Goal: Task Accomplishment & Management: Manage account settings

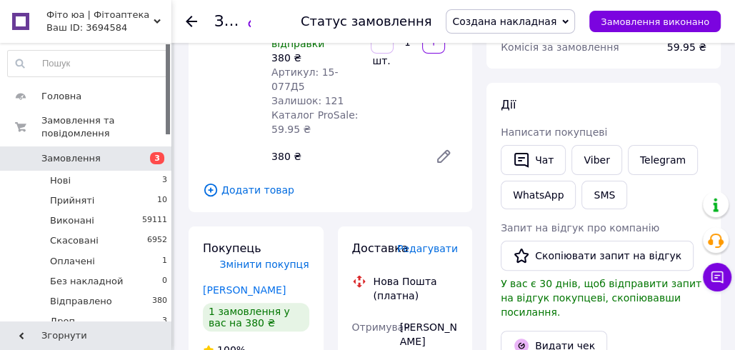
scroll to position [208, 0]
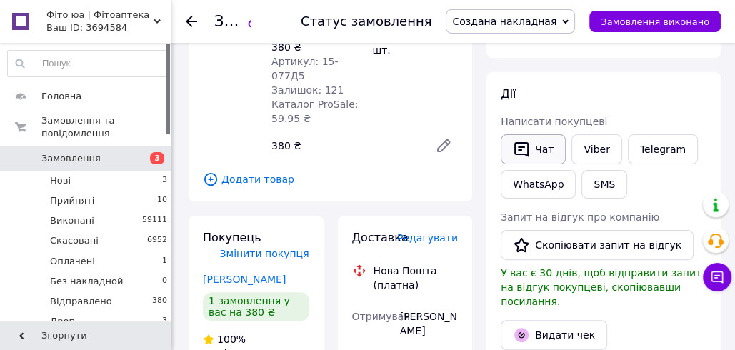
click at [548, 148] on button "Чат" at bounding box center [533, 149] width 65 height 30
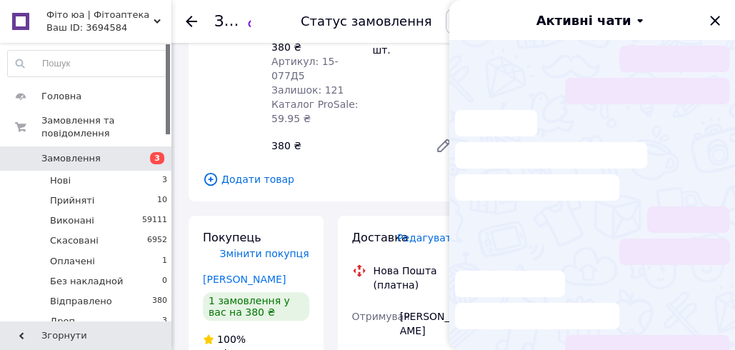
click at [714, 24] on icon "Закрити" at bounding box center [714, 20] width 17 height 17
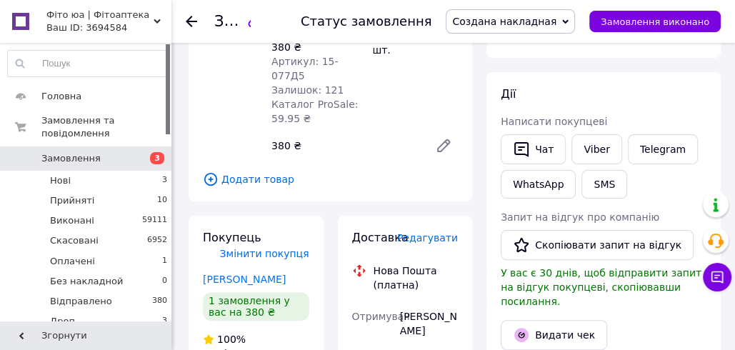
drag, startPoint x: 478, startPoint y: 174, endPoint x: 505, endPoint y: 168, distance: 27.7
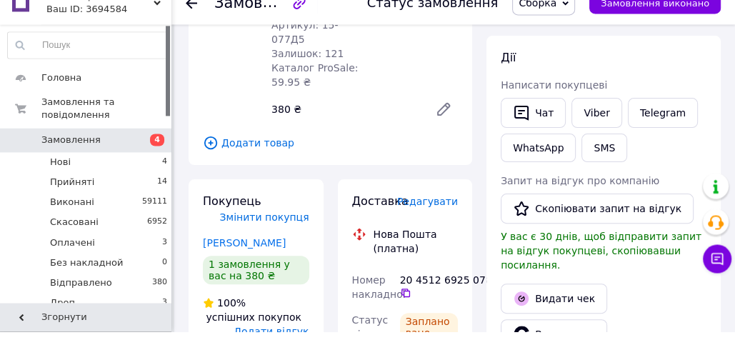
scroll to position [226, 0]
click at [606, 129] on link "Viber" at bounding box center [596, 131] width 50 height 30
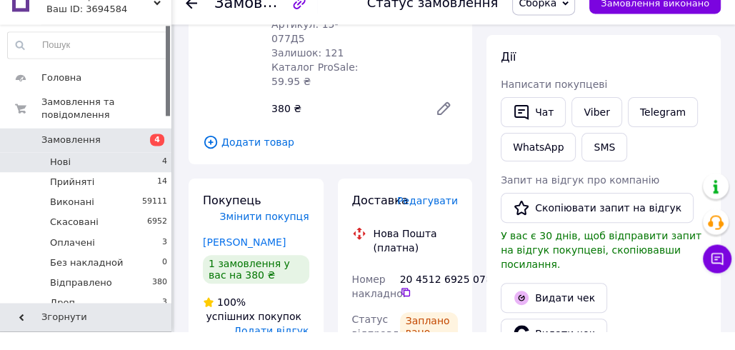
click at [127, 180] on li "Нові 4" at bounding box center [88, 181] width 176 height 20
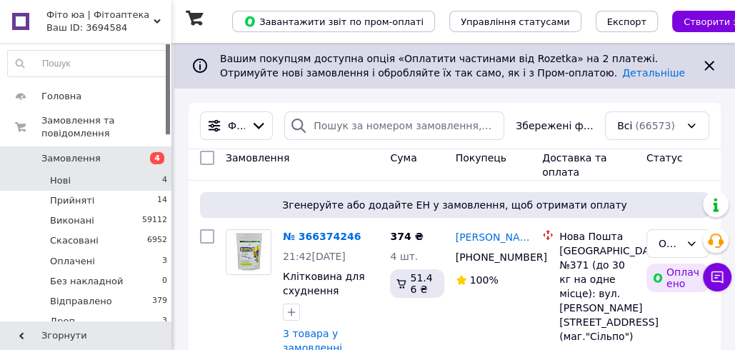
click at [93, 176] on li "Нові 4" at bounding box center [88, 181] width 176 height 20
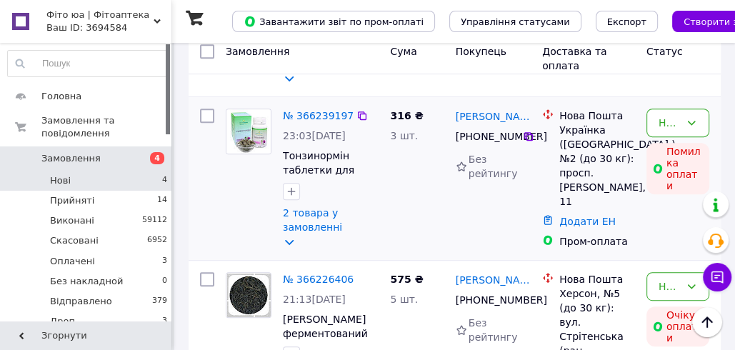
scroll to position [572, 0]
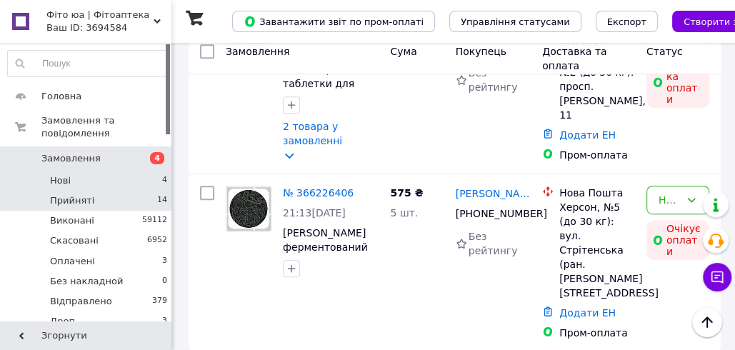
click at [118, 199] on li "Прийняті 14" at bounding box center [88, 201] width 176 height 20
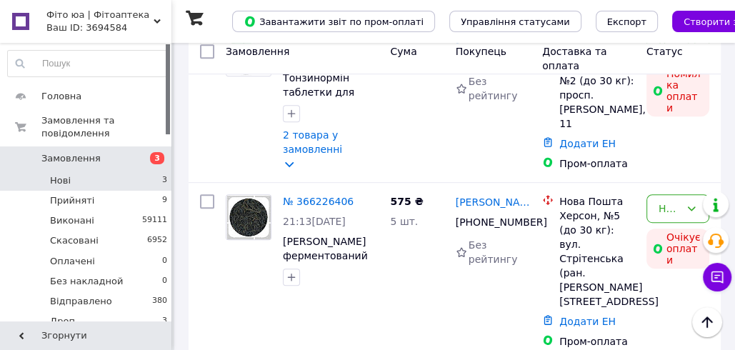
scroll to position [529, 0]
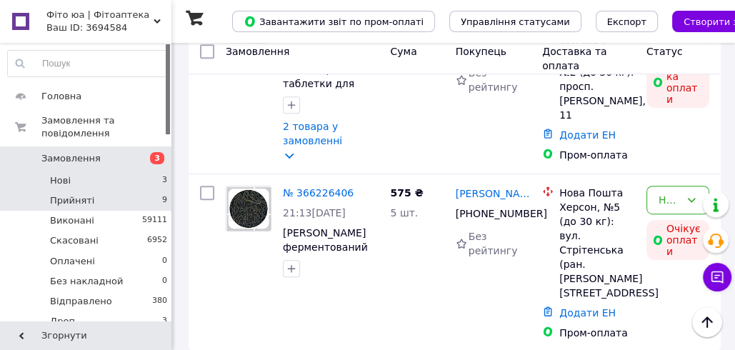
click at [113, 200] on li "Прийняті 9" at bounding box center [88, 201] width 176 height 20
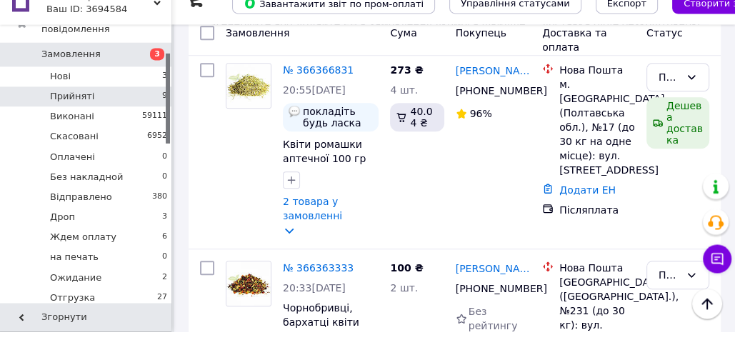
scroll to position [799, 0]
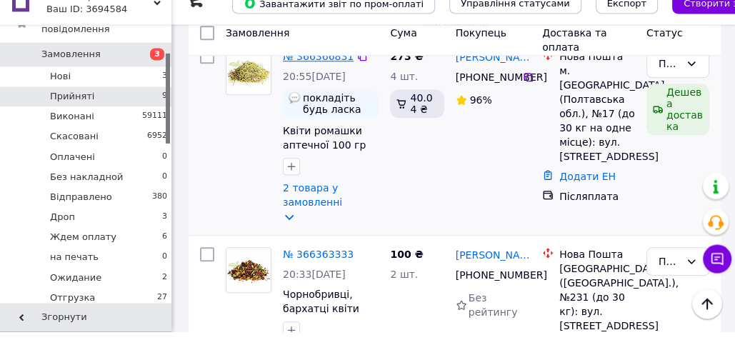
click at [324, 81] on link "№ 366366831" at bounding box center [318, 74] width 71 height 11
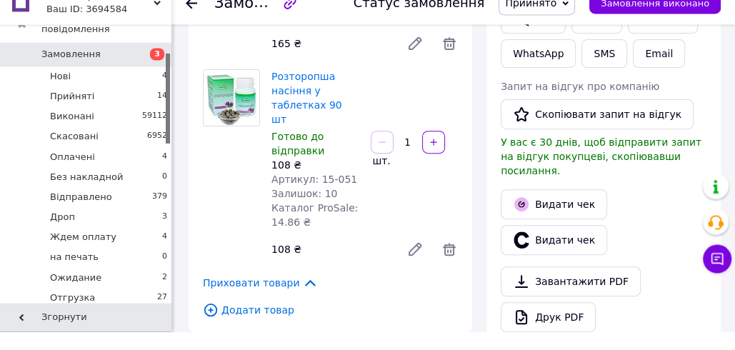
scroll to position [323, 0]
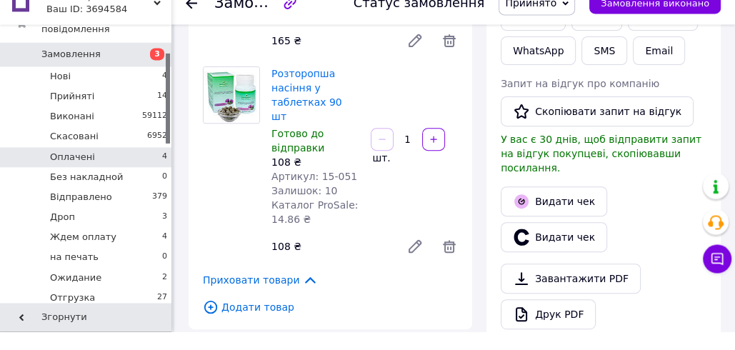
click at [116, 176] on li "Оплачені 4" at bounding box center [88, 176] width 176 height 20
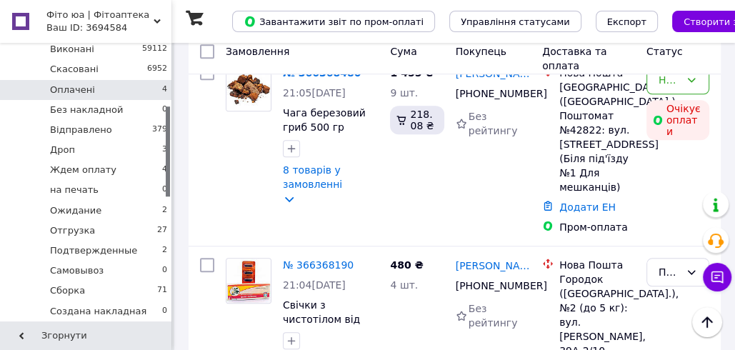
scroll to position [132, 0]
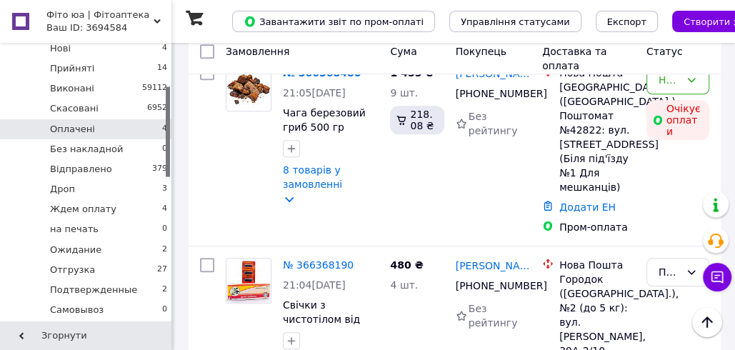
click at [116, 129] on li "Оплачені 4" at bounding box center [88, 129] width 176 height 20
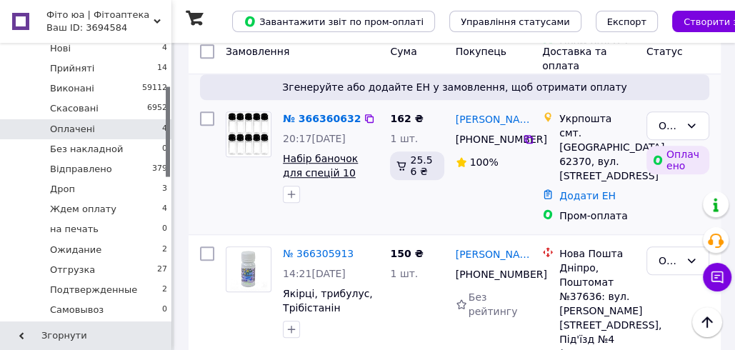
scroll to position [569, 0]
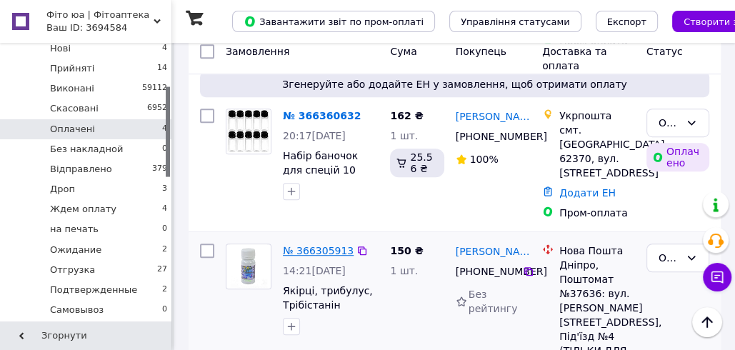
click at [314, 245] on link "№ 366305913" at bounding box center [318, 250] width 71 height 11
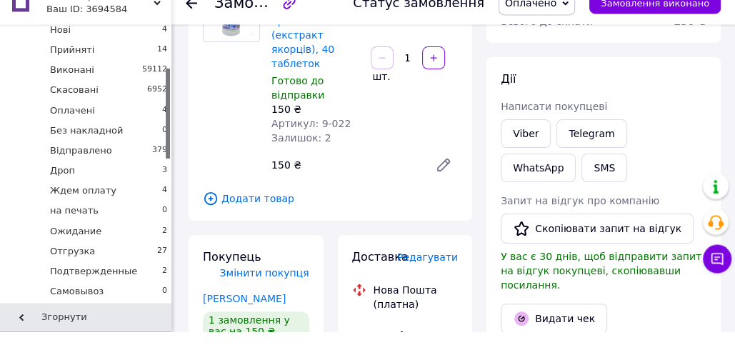
scroll to position [171, 0]
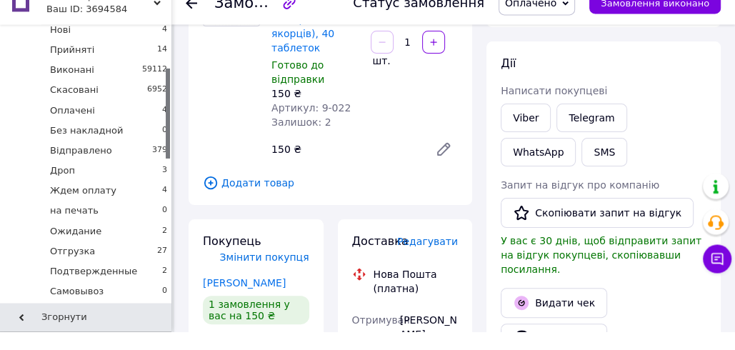
click at [424, 254] on span "Редагувати" at bounding box center [427, 259] width 61 height 11
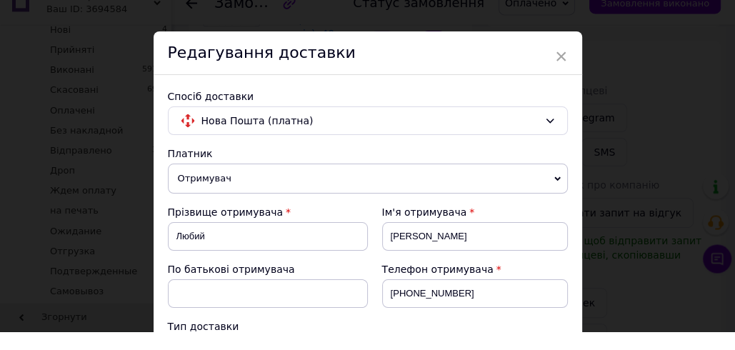
scroll to position [621, 0]
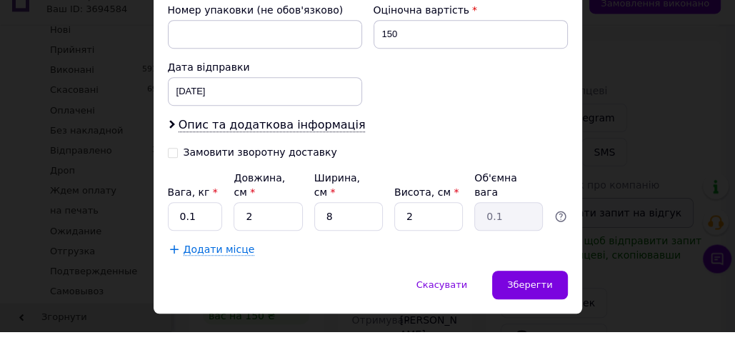
drag, startPoint x: 619, startPoint y: 243, endPoint x: 552, endPoint y: 243, distance: 67.1
click at [619, 243] on div "× Редагування доставки Спосіб доставки Нова Пошта (платна) Платник Отримувач Ві…" at bounding box center [367, 175] width 735 height 350
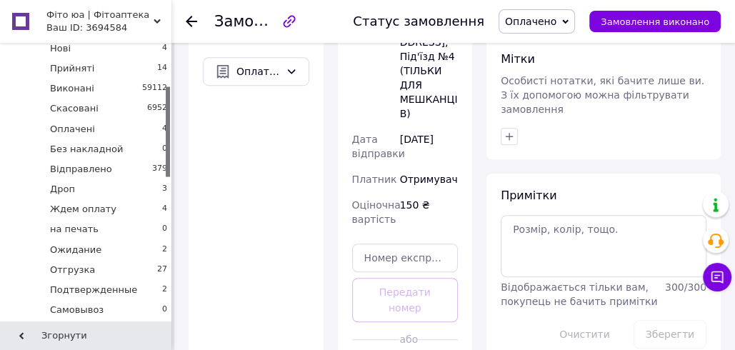
scroll to position [643, 0]
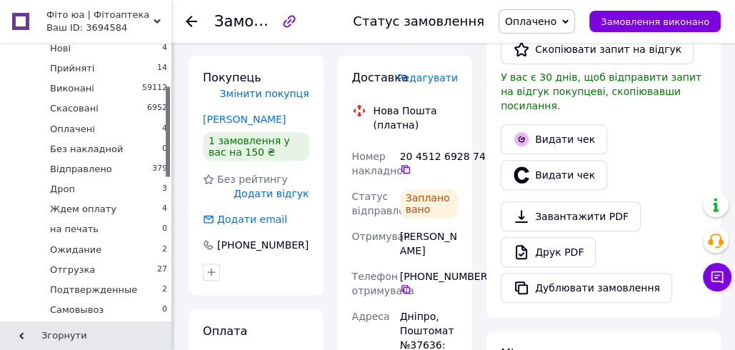
scroll to position [351, 0]
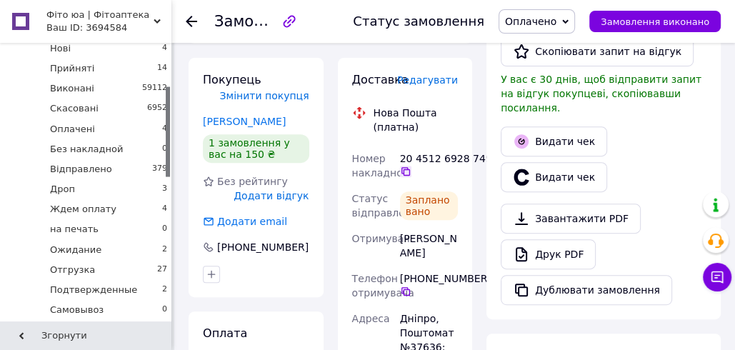
click at [404, 166] on icon at bounding box center [405, 171] width 11 height 11
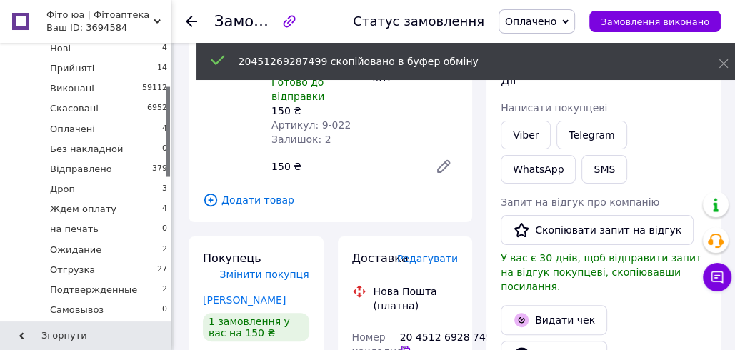
scroll to position [171, 0]
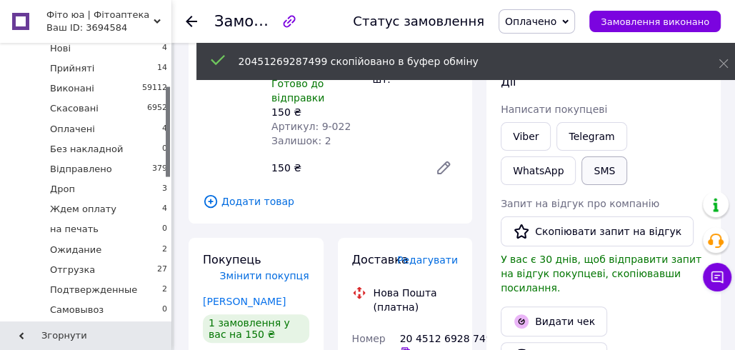
click at [581, 176] on button "SMS" at bounding box center [604, 170] width 46 height 29
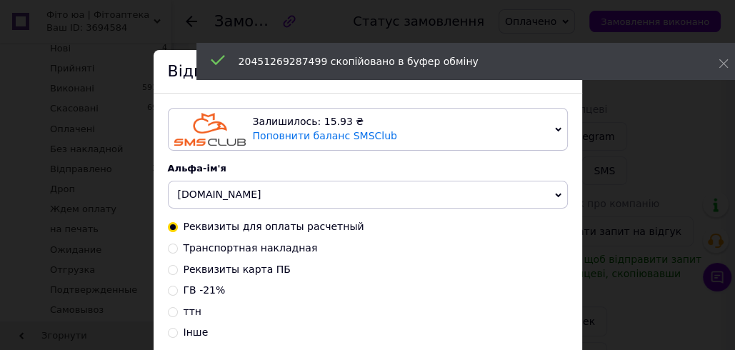
click at [241, 249] on span "Транспортная накладная" at bounding box center [251, 247] width 134 height 11
click at [178, 249] on input "Транспортная накладная" at bounding box center [173, 247] width 10 height 10
radio input "true"
radio input "false"
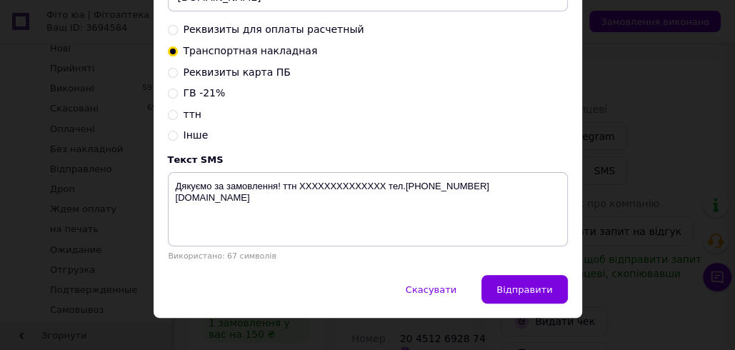
scroll to position [216, 0]
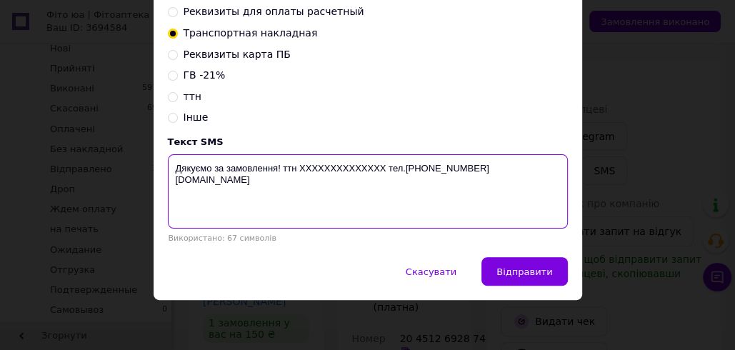
click at [337, 171] on textarea "Дякуємо за замовлення! ттн XXXXXXXXXXXXXX тел.[PHONE_NUMBER] [DOMAIN_NAME]" at bounding box center [368, 191] width 400 height 74
paste textarea "20451269287499"
drag, startPoint x: 371, startPoint y: 165, endPoint x: 174, endPoint y: 166, distance: 197.1
click at [171, 165] on textarea "Дякуємо за замовлення! ттн 20451269287499 тел.+380988847717 fito.ua" at bounding box center [368, 191] width 400 height 74
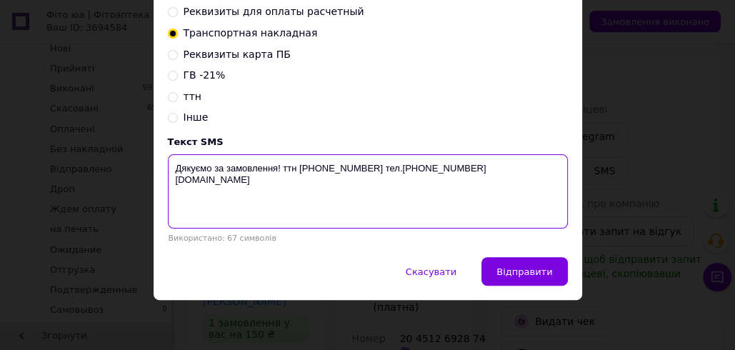
type textarea "Дякуємо за замовлення! ттн 20451269287499 тел.+380988847717 fito.ua"
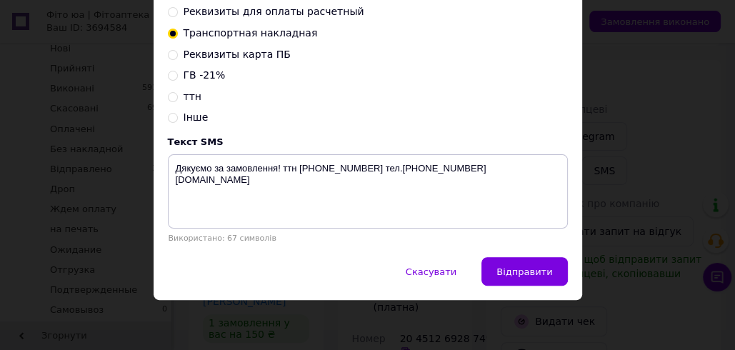
click at [641, 81] on div "× Відправка SMS Залишилось: 15.93 ₴ Поповнити баланс SMSClub Підключити LetsAds…" at bounding box center [367, 175] width 735 height 350
click at [429, 269] on span "Скасувати" at bounding box center [431, 271] width 51 height 11
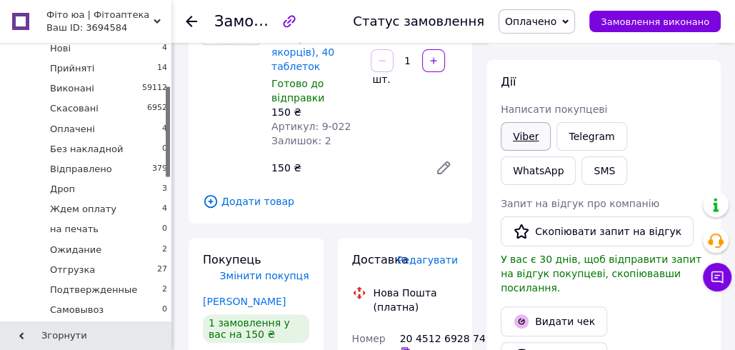
click at [538, 133] on link "Viber" at bounding box center [526, 136] width 50 height 29
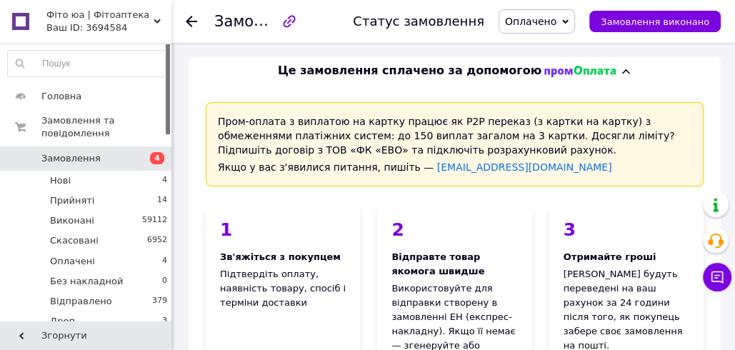
click at [537, 28] on span "Оплачено" at bounding box center [537, 21] width 76 height 24
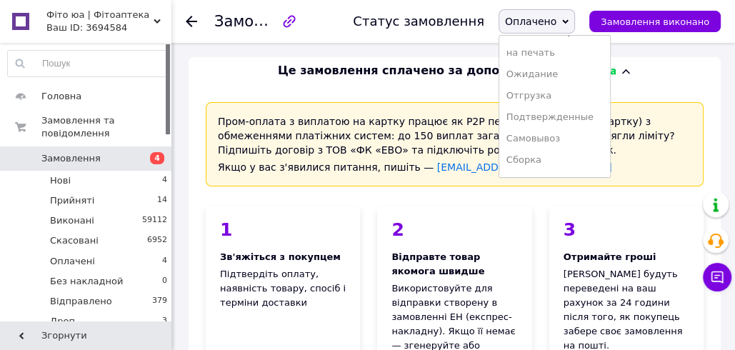
scroll to position [166, 0]
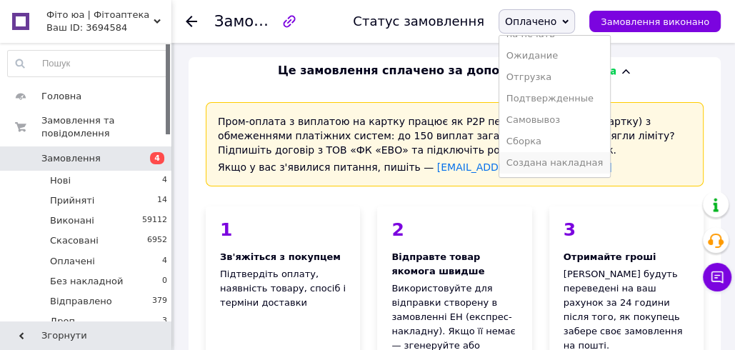
click at [544, 168] on li "Создана накладная" at bounding box center [554, 162] width 111 height 21
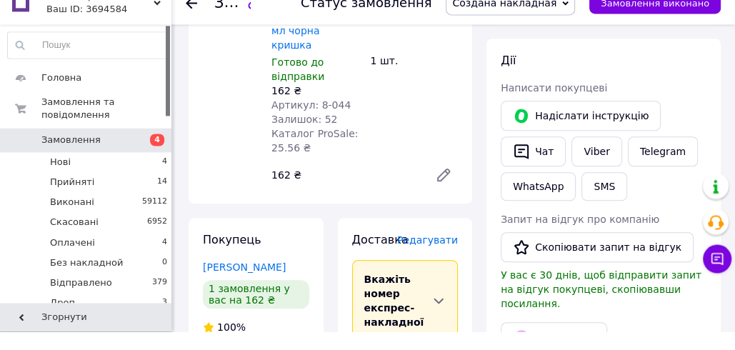
scroll to position [732, 0]
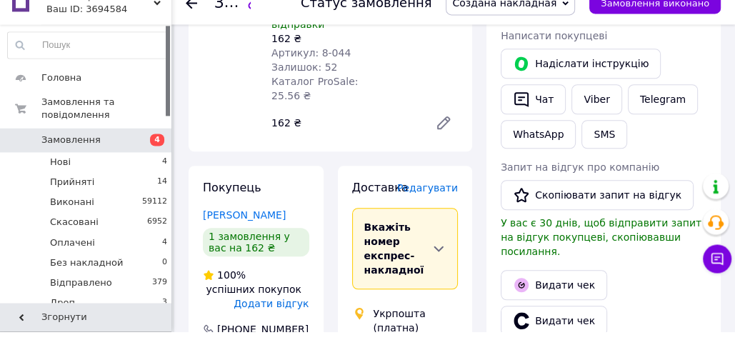
click at [432, 201] on span "Редагувати" at bounding box center [427, 206] width 61 height 11
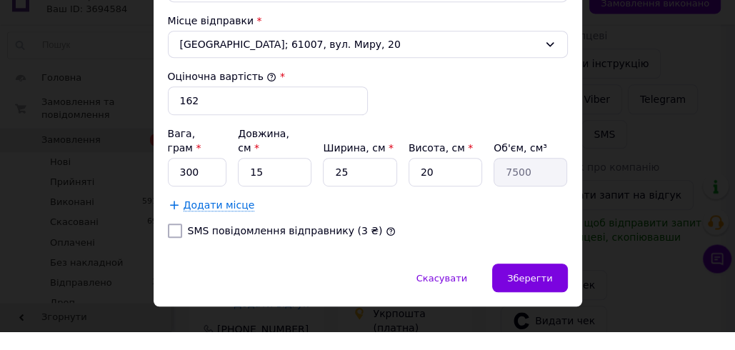
scroll to position [540, 0]
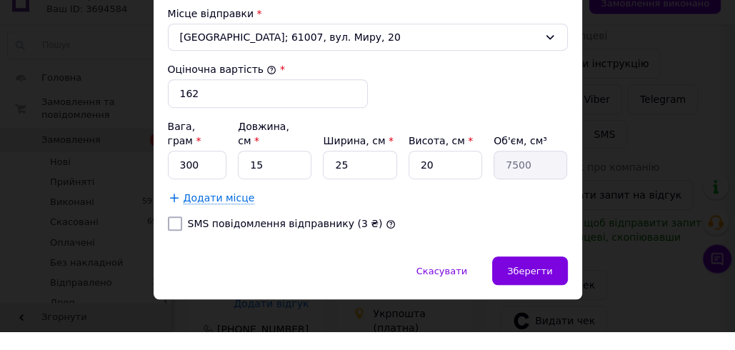
click at [603, 242] on div "× Редагування доставки Спосіб доставки Укрпошта (платна) Тариф * [PERSON_NAME] …" at bounding box center [367, 175] width 735 height 350
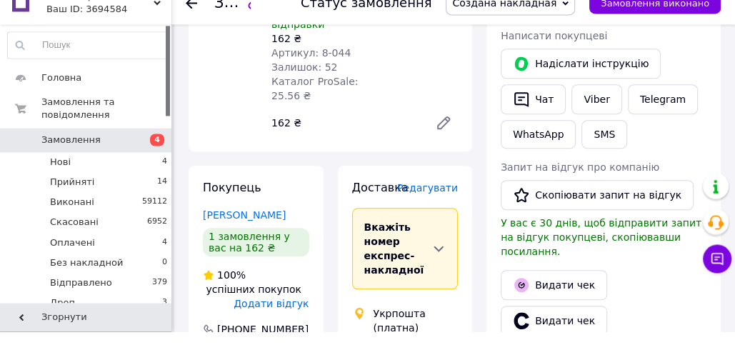
scroll to position [1339, 0]
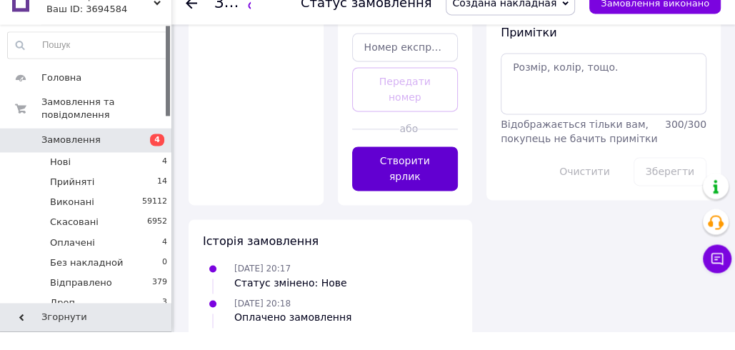
click at [427, 165] on button "Створити ярлик" at bounding box center [405, 187] width 106 height 44
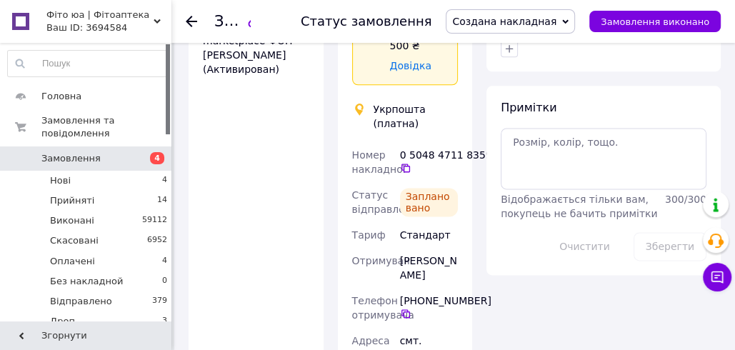
scroll to position [1211, 0]
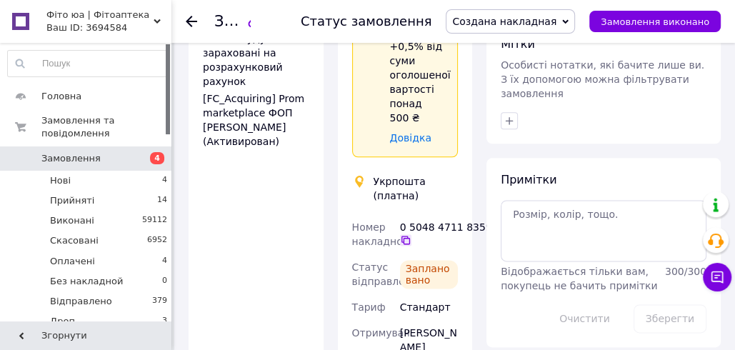
click at [409, 234] on icon at bounding box center [405, 239] width 11 height 11
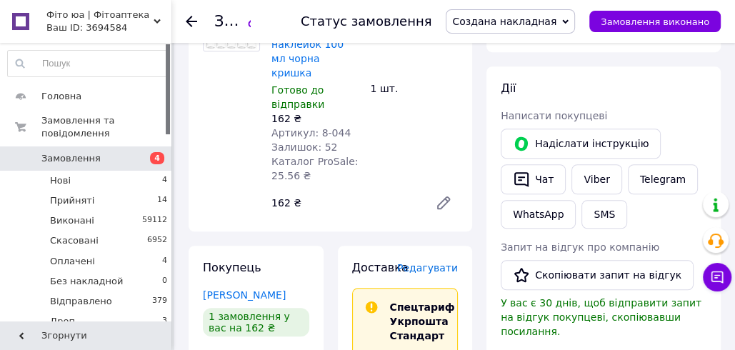
scroll to position [706, 0]
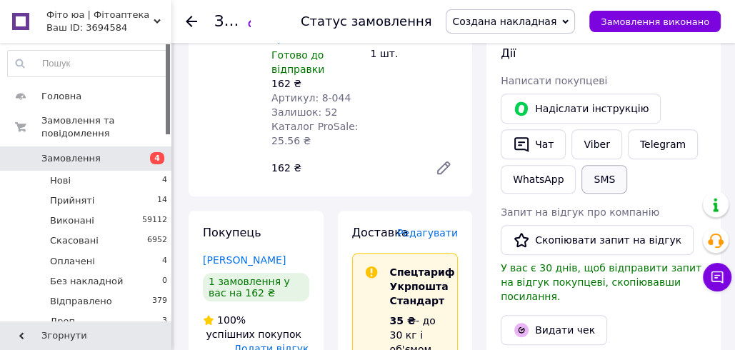
click at [600, 165] on button "SMS" at bounding box center [604, 179] width 46 height 29
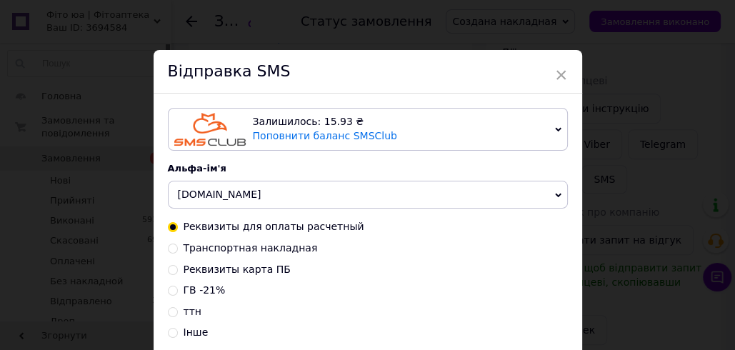
click at [243, 240] on div "Реквизиты для оплаты расчетный Транспортная накладная Реквизиты карта ПБ ГВ -21…" at bounding box center [368, 280] width 400 height 120
click at [279, 246] on span "Транспортная накладная" at bounding box center [251, 247] width 134 height 11
click at [178, 246] on input "Транспортная накладная" at bounding box center [173, 247] width 10 height 10
radio input "true"
radio input "false"
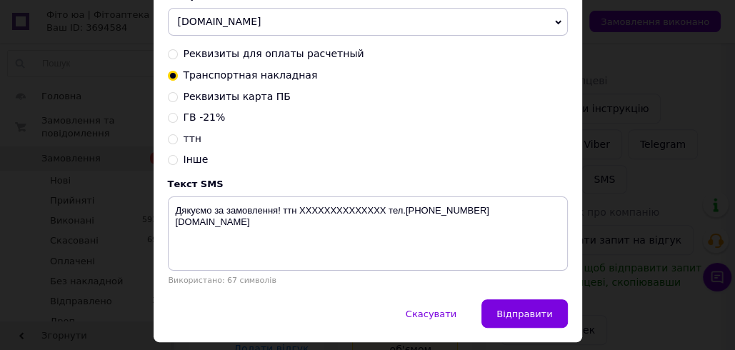
scroll to position [216, 0]
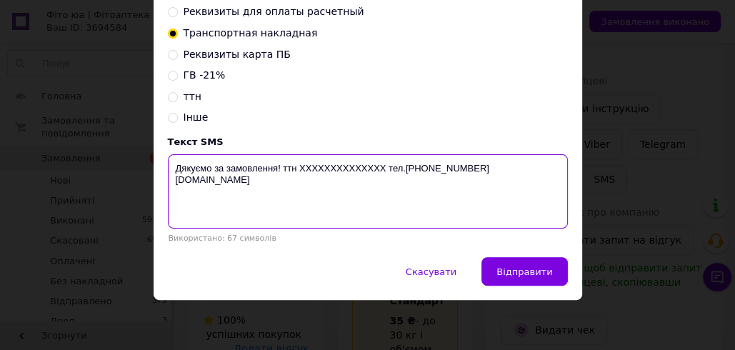
click at [350, 167] on textarea "Дякуємо за замовлення! ттн XXXXXXXXXXXXXX тел.[PHONE_NUMBER] [DOMAIN_NAME]" at bounding box center [368, 191] width 400 height 74
paste textarea "0504847118359"
click at [348, 163] on textarea "Дякуємо за замовлення! ттн [PHONE_NUMBER] тел.[PHONE_NUMBER] [DOMAIN_NAME]" at bounding box center [368, 191] width 400 height 74
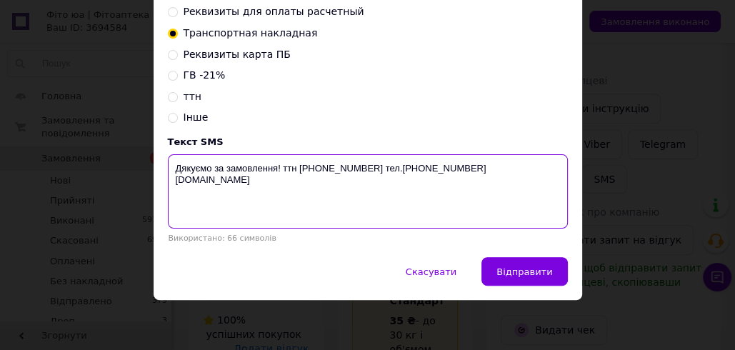
click at [349, 164] on textarea "Дякуємо за замовлення! ттн [PHONE_NUMBER] тел.[PHONE_NUMBER] [DOMAIN_NAME]" at bounding box center [368, 191] width 400 height 74
type textarea "Дякуємо за замовлення! ттн [PHONE_NUMBER] тел.[PHONE_NUMBER] [DOMAIN_NAME]"
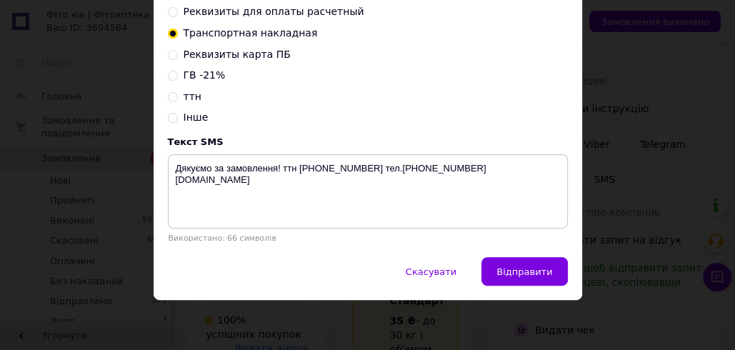
drag, startPoint x: 667, startPoint y: 49, endPoint x: 662, endPoint y: 56, distance: 8.1
click at [666, 49] on div "× Відправка SMS Залишилось: 15.93 ₴ Поповнити баланс SMSClub Підключити LetsAds…" at bounding box center [367, 175] width 735 height 350
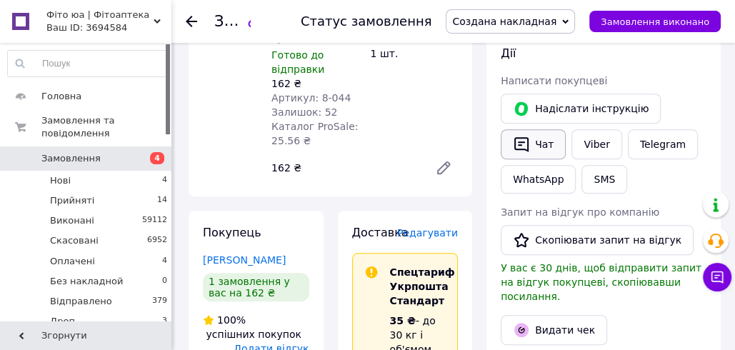
click at [544, 129] on button "Чат" at bounding box center [533, 144] width 65 height 30
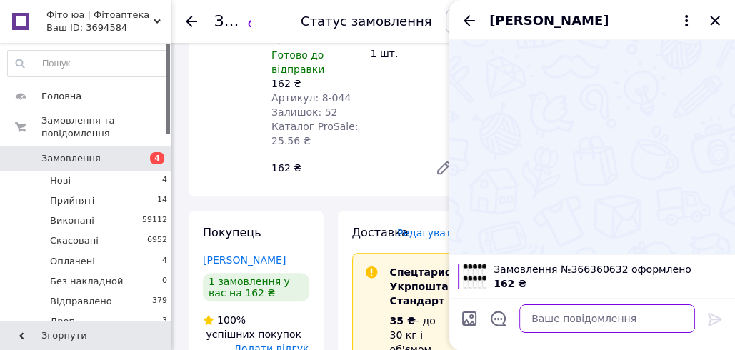
paste textarea "Дякуємо за замовлення! ттн [PHONE_NUMBER] тел.[PHONE_NUMBER] [DOMAIN_NAME]"
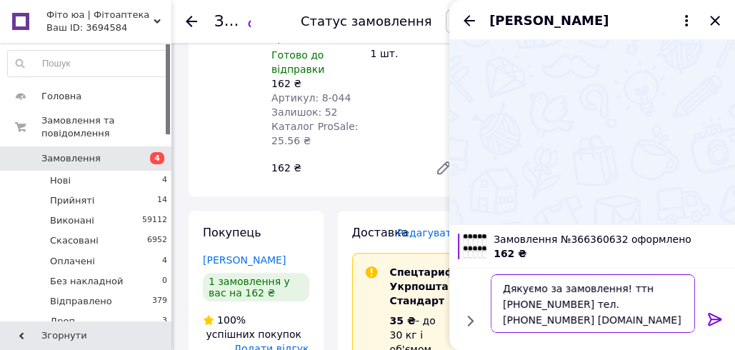
type textarea "Дякуємо за замовлення! ттн [PHONE_NUMBER] тел.[PHONE_NUMBER] [DOMAIN_NAME]"
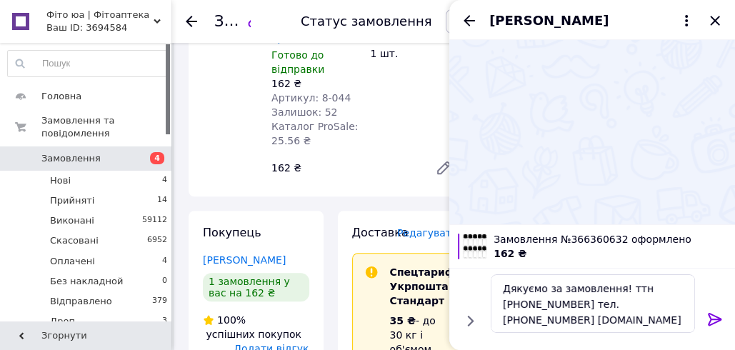
click at [721, 318] on icon at bounding box center [715, 319] width 14 height 13
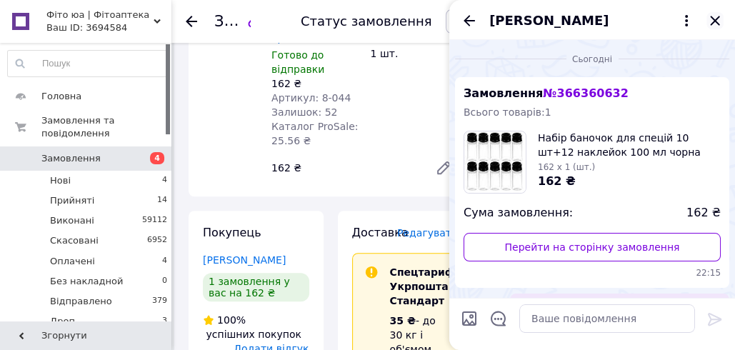
click at [717, 21] on icon "Закрити" at bounding box center [714, 20] width 17 height 17
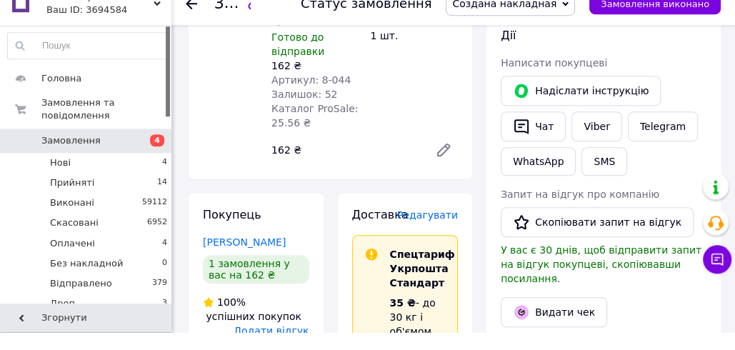
scroll to position [705, 0]
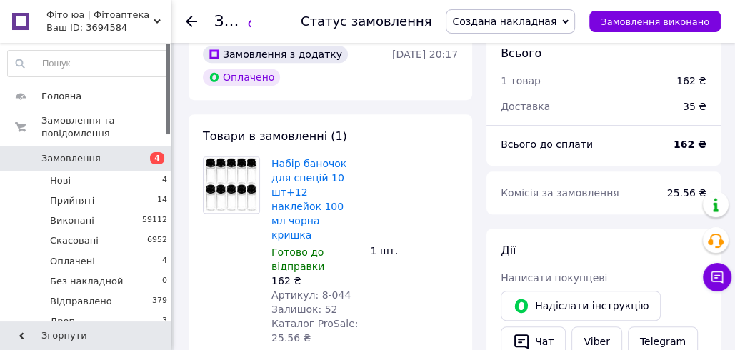
scroll to position [497, 0]
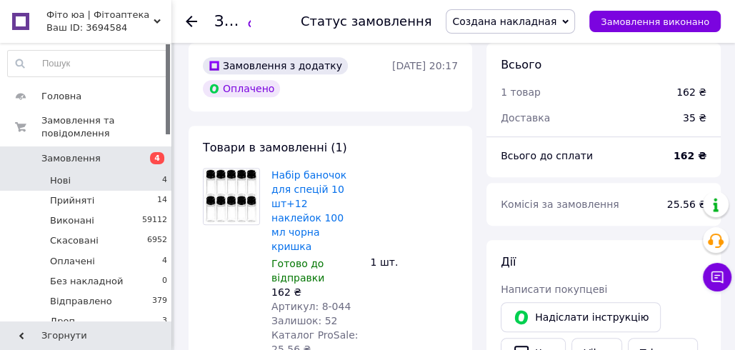
click at [100, 179] on li "Нові 4" at bounding box center [88, 181] width 176 height 20
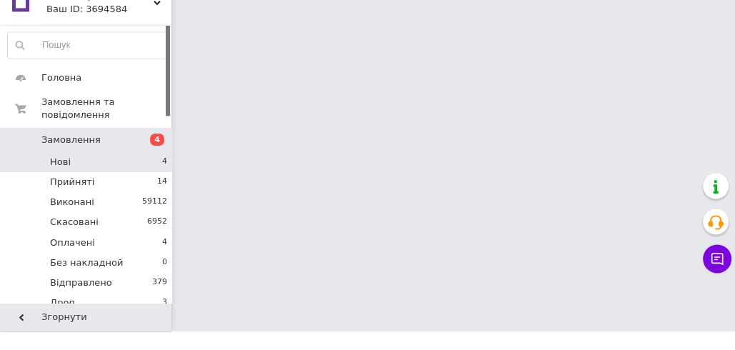
click at [107, 182] on li "Нові 4" at bounding box center [88, 181] width 176 height 20
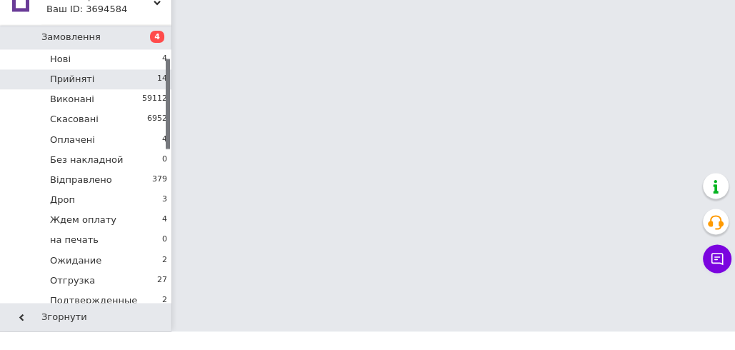
scroll to position [111, 0]
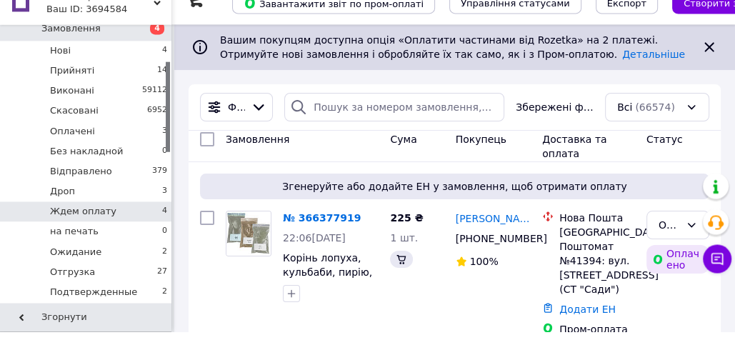
click at [116, 224] on li "Ждем оплату 4" at bounding box center [88, 230] width 176 height 20
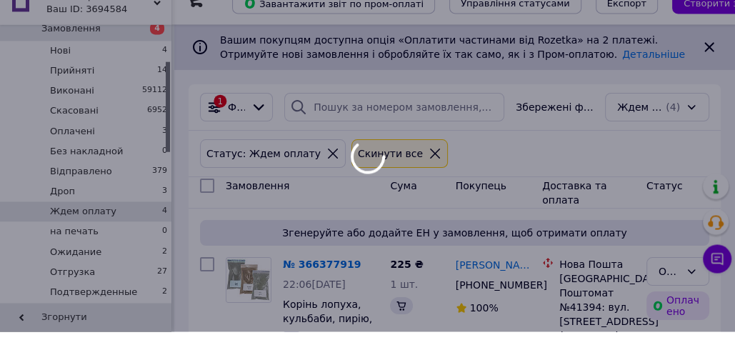
click at [116, 224] on li "Ждем оплату 4" at bounding box center [88, 230] width 176 height 20
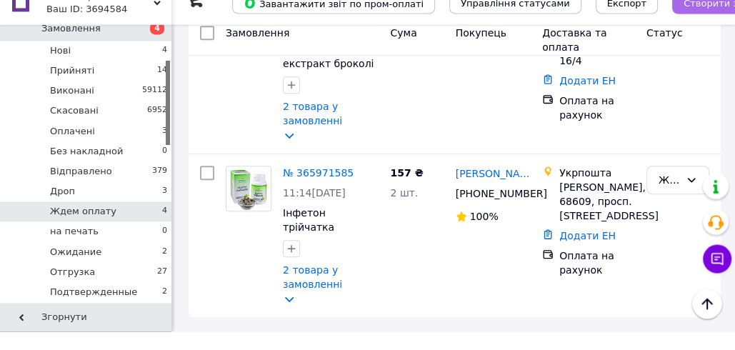
scroll to position [621, 0]
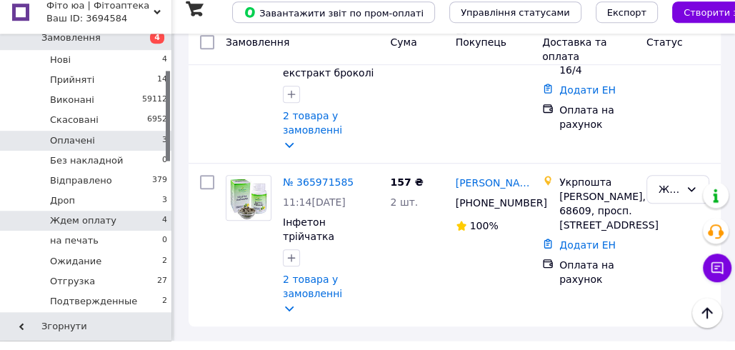
click at [84, 144] on span "Оплачені" at bounding box center [72, 150] width 45 height 13
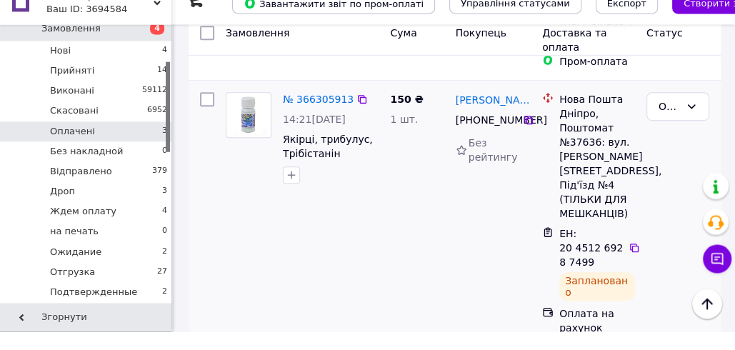
scroll to position [531, 0]
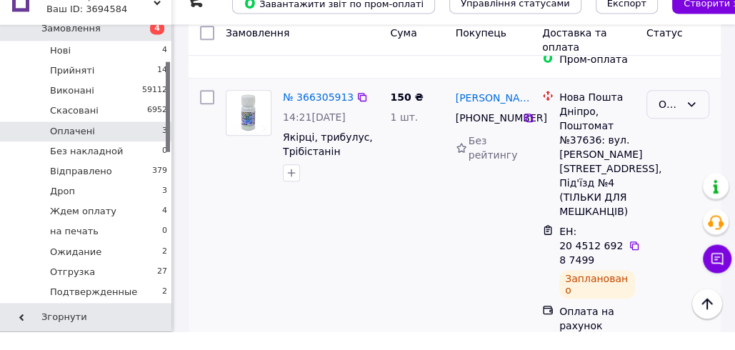
click at [690, 121] on icon at bounding box center [692, 123] width 8 height 4
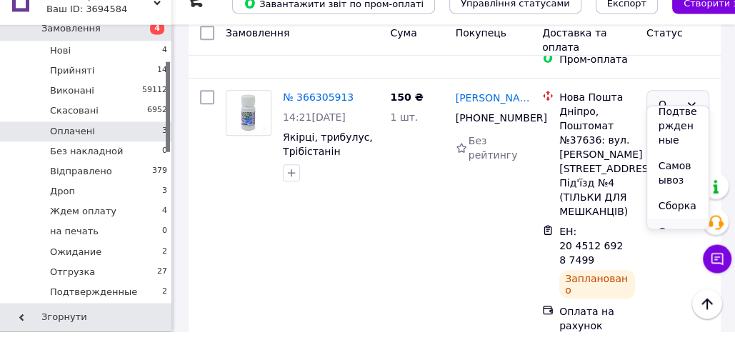
scroll to position [466, 0]
click at [688, 224] on li "Создана накладная" at bounding box center [677, 213] width 61 height 69
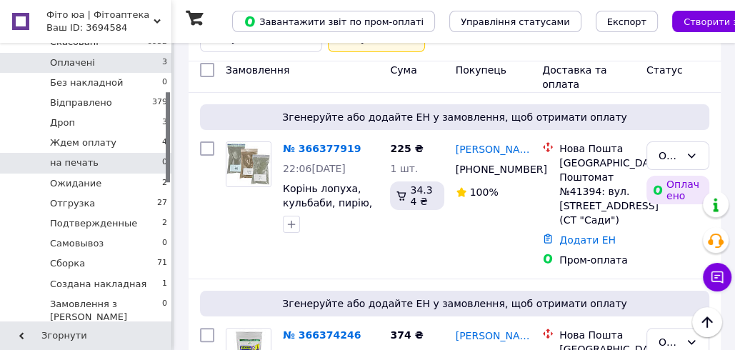
scroll to position [209, 0]
